Goal: Transaction & Acquisition: Purchase product/service

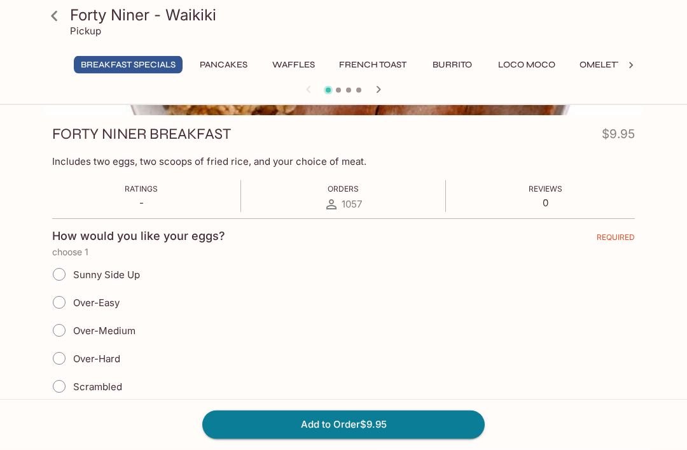
scroll to position [172, 0]
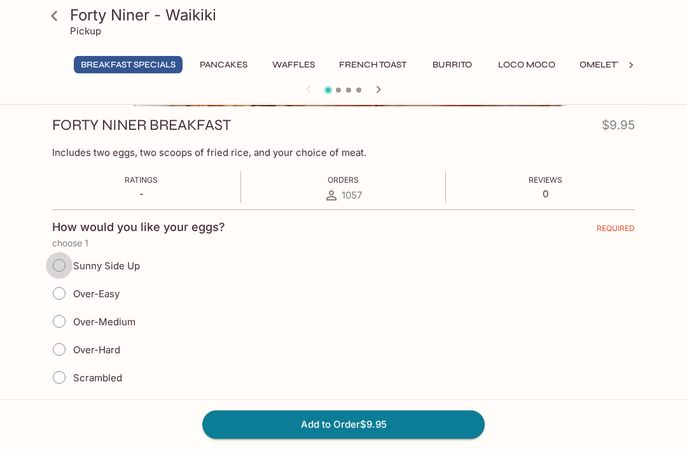
click at [57, 259] on input "Sunny Side Up" at bounding box center [59, 266] width 27 height 27
radio input "true"
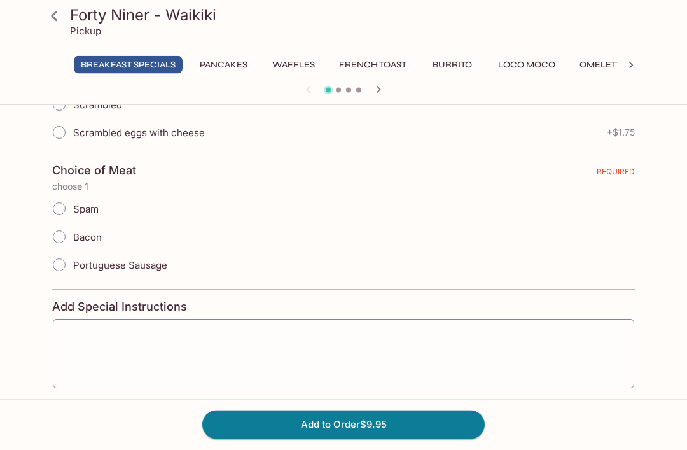
scroll to position [462, 0]
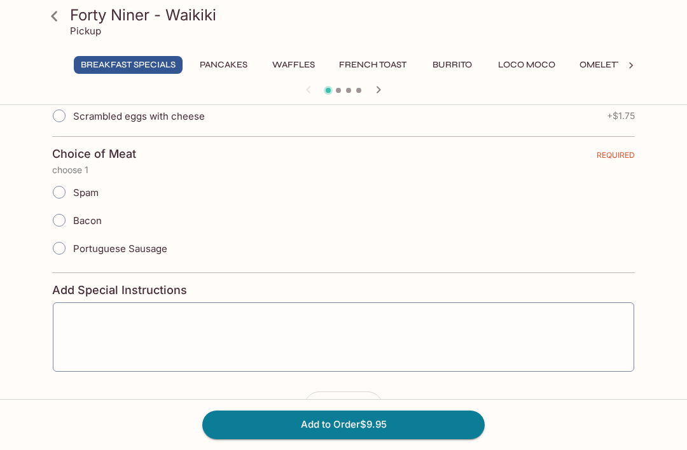
click at [56, 242] on input "Portuguese Sausage" at bounding box center [59, 248] width 27 height 27
radio input "true"
click at [399, 438] on button "Add to Order $9.95" at bounding box center [343, 424] width 282 height 28
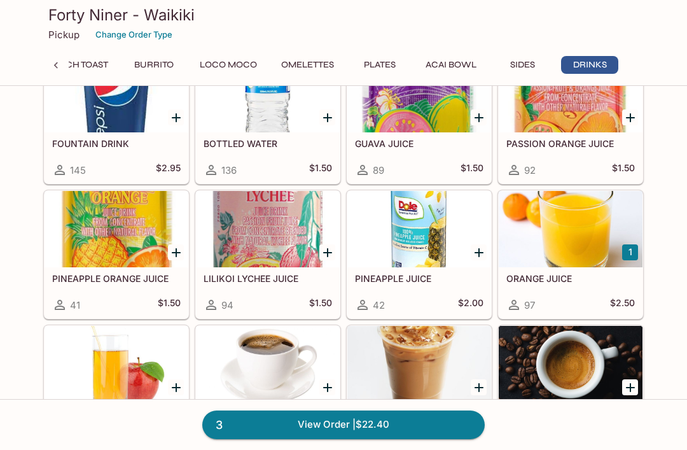
scroll to position [2578, 0]
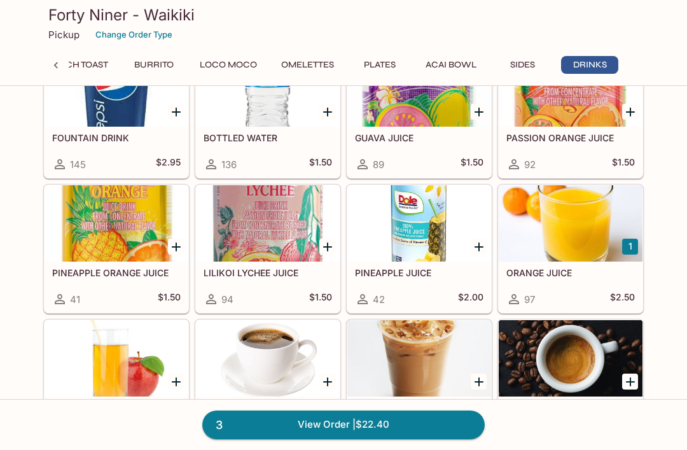
click at [587, 255] on div at bounding box center [571, 223] width 144 height 76
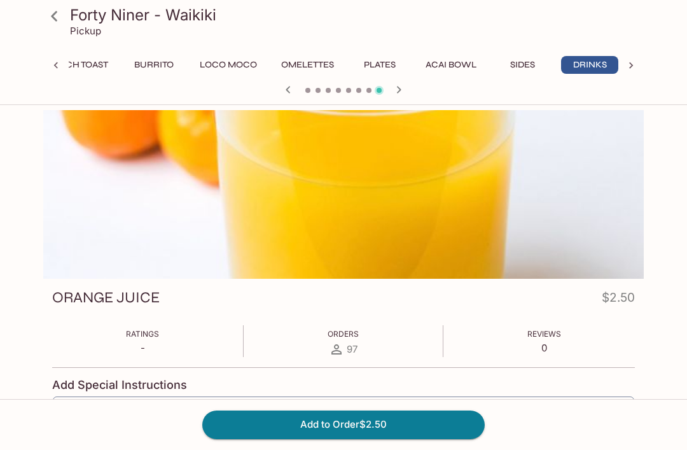
scroll to position [0, 302]
click at [409, 438] on button "Add to Order $2.50" at bounding box center [343, 424] width 282 height 28
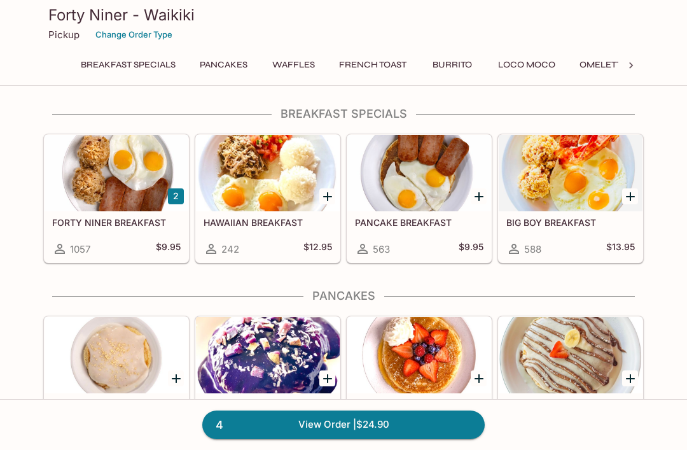
click at [373, 438] on link "4 View Order | $24.90" at bounding box center [343, 424] width 282 height 28
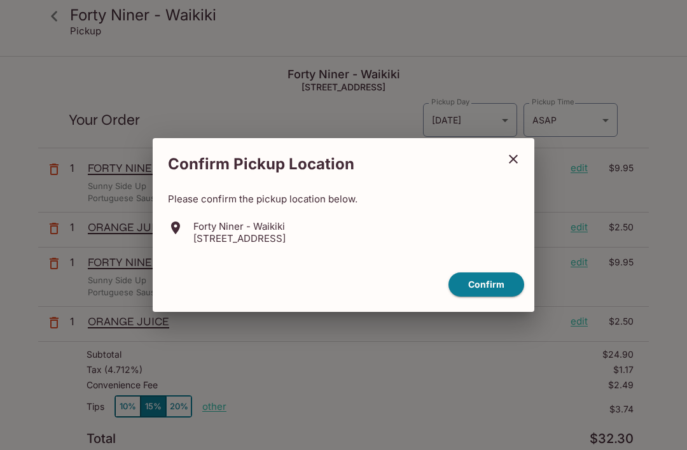
click at [487, 297] on button "Confirm" at bounding box center [487, 284] width 76 height 25
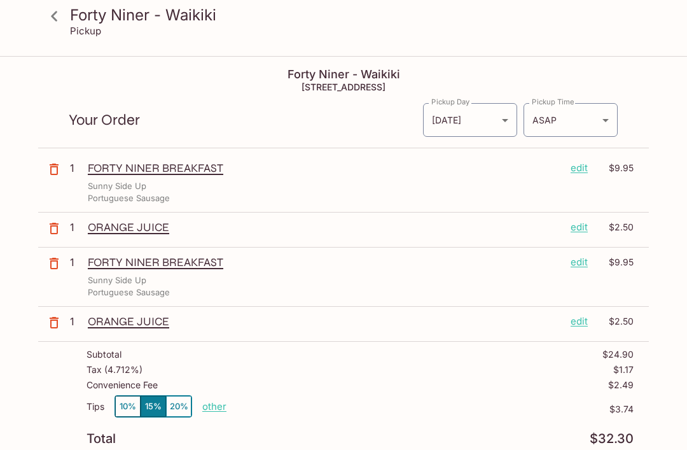
click at [58, 261] on icon "button" at bounding box center [54, 263] width 9 height 11
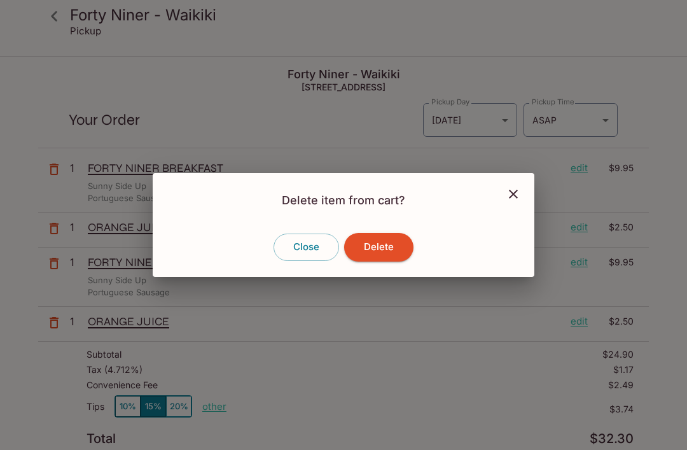
click at [384, 261] on button "Delete" at bounding box center [378, 247] width 69 height 28
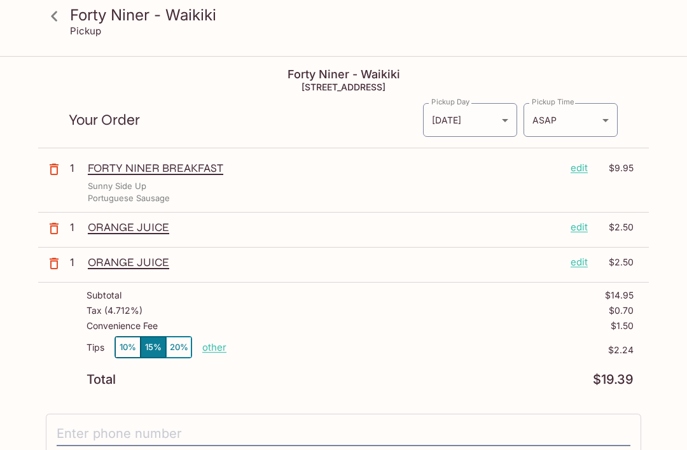
click at [57, 269] on icon "button" at bounding box center [53, 263] width 15 height 15
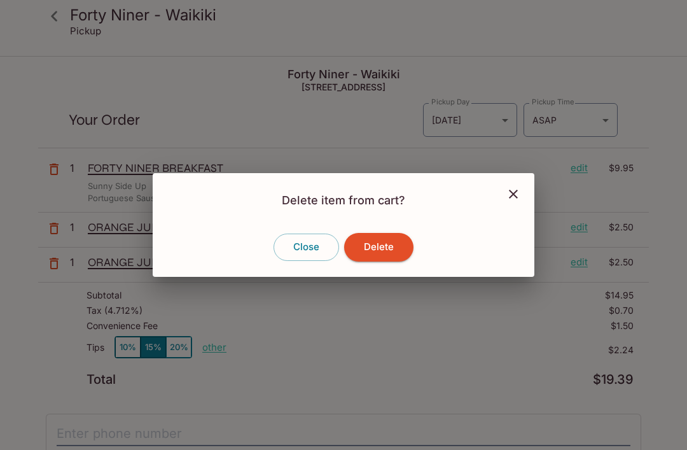
click at [387, 261] on button "Delete" at bounding box center [378, 247] width 69 height 28
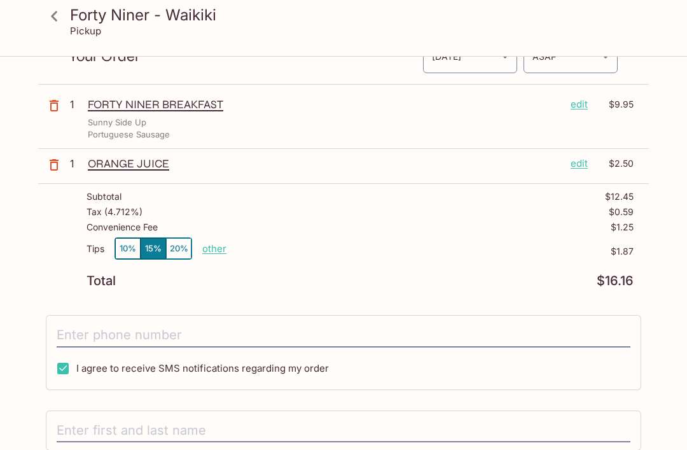
scroll to position [66, 0]
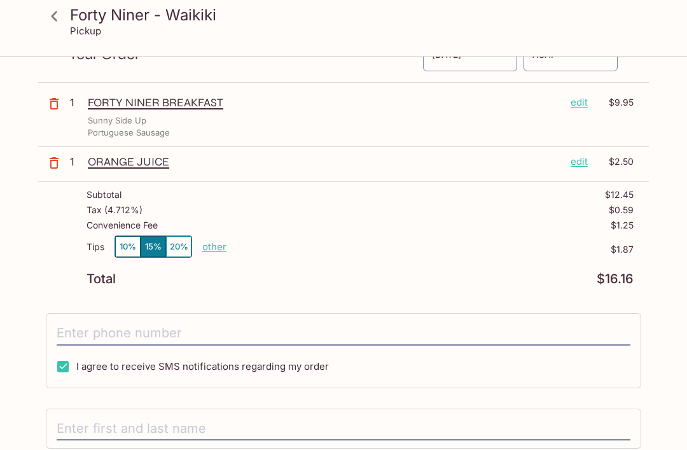
click at [216, 249] on p "other" at bounding box center [214, 246] width 24 height 12
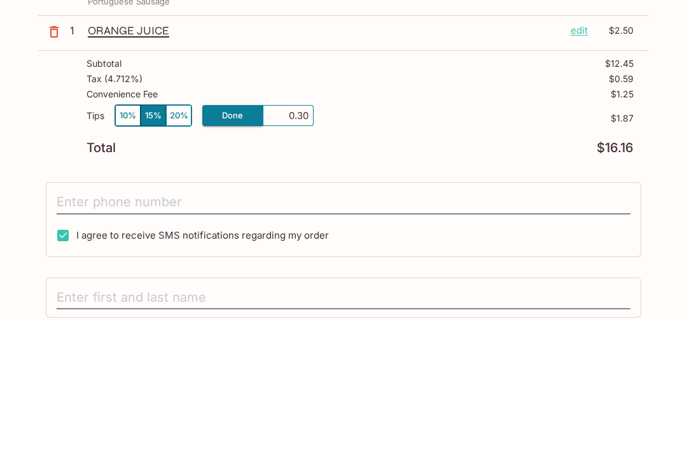
type input "3.00"
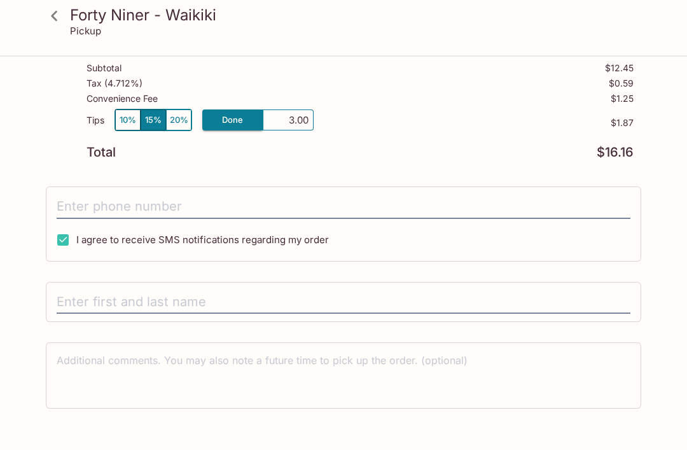
scroll to position [197, 0]
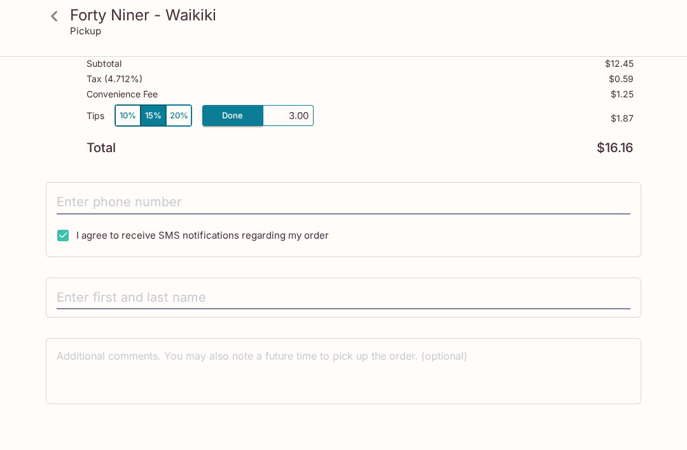
click at [129, 191] on input "tel" at bounding box center [344, 202] width 574 height 24
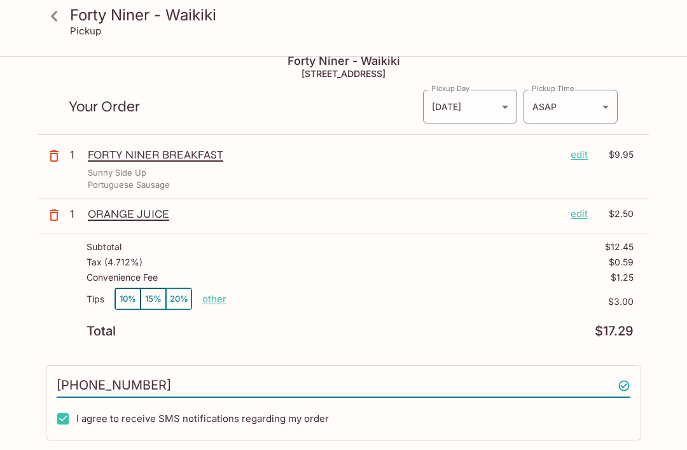
scroll to position [0, 0]
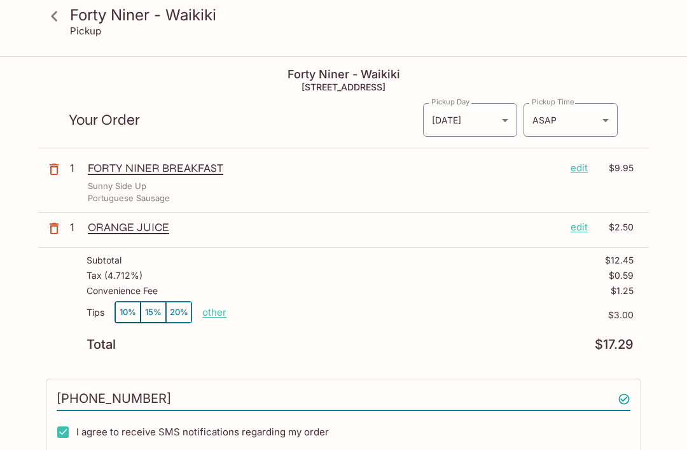
type input "[PHONE_NUMBER]"
click at [594, 112] on body "Forty Niner - Waikiki Pickup Forty Niner - Waikiki [STREET_ADDRESS] Your Order …" at bounding box center [343, 282] width 687 height 450
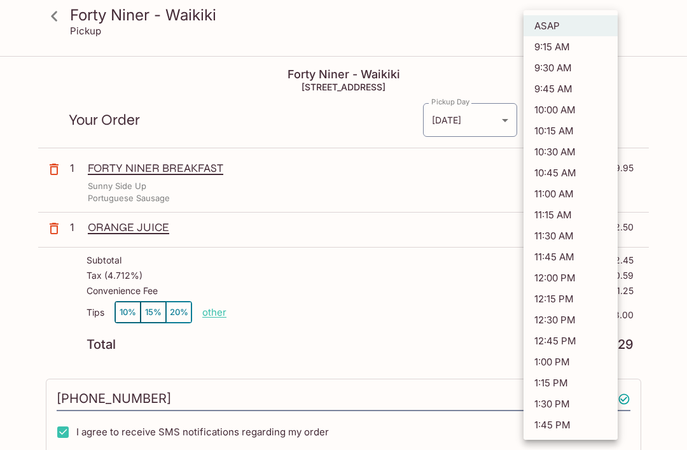
click at [565, 70] on li "9:30 AM" at bounding box center [571, 67] width 94 height 21
type input "[DATE]T19:30:03.304936Z"
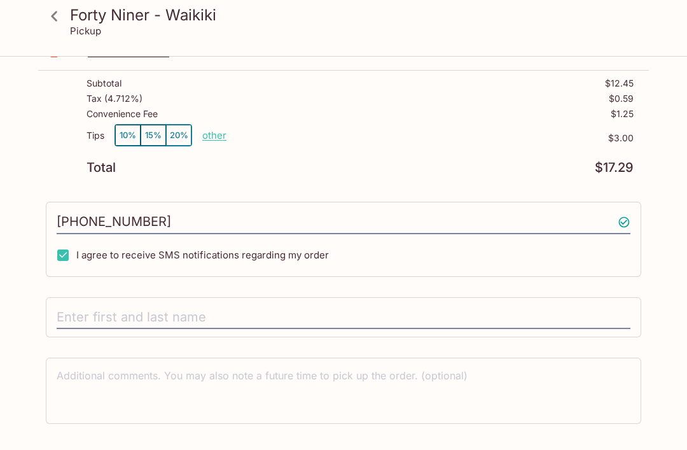
scroll to position [197, 0]
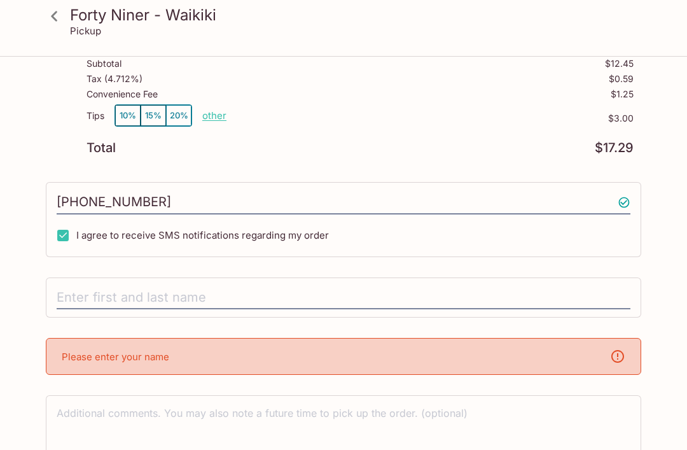
click at [122, 299] on input "text" at bounding box center [344, 298] width 574 height 24
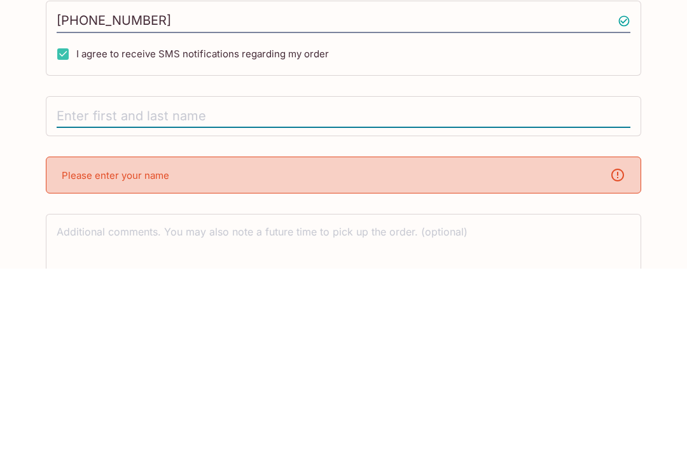
type input "C"
click at [80, 286] on input "[PERSON_NAME]" at bounding box center [344, 298] width 574 height 24
type input "E"
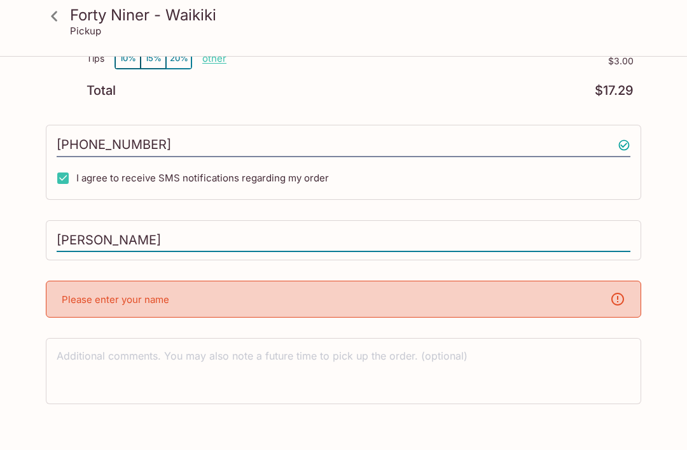
type input "[PERSON_NAME]"
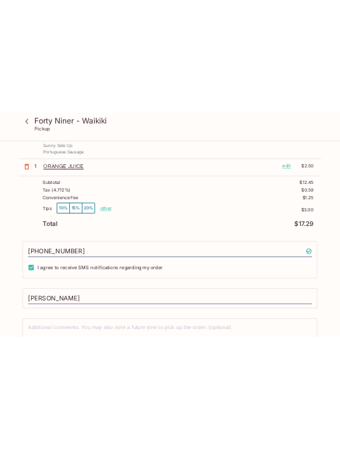
scroll to position [0, 0]
